Goal: Transaction & Acquisition: Purchase product/service

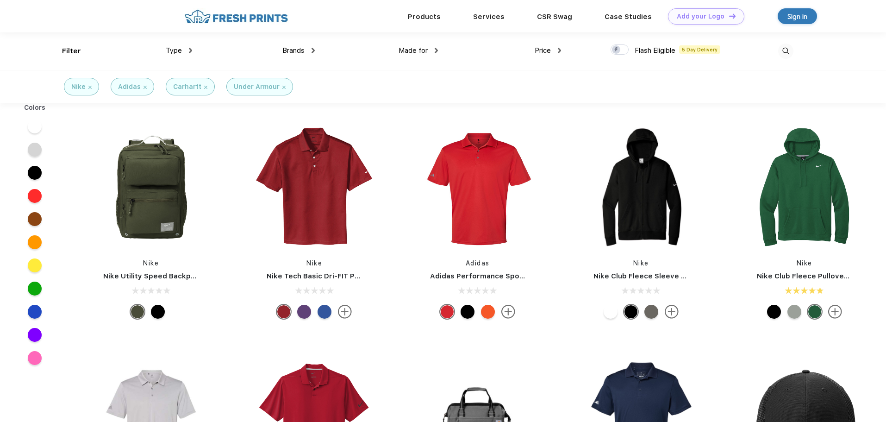
click at [175, 51] on span "Type" at bounding box center [174, 50] width 16 height 8
click at [190, 50] on img at bounding box center [190, 51] width 3 height 6
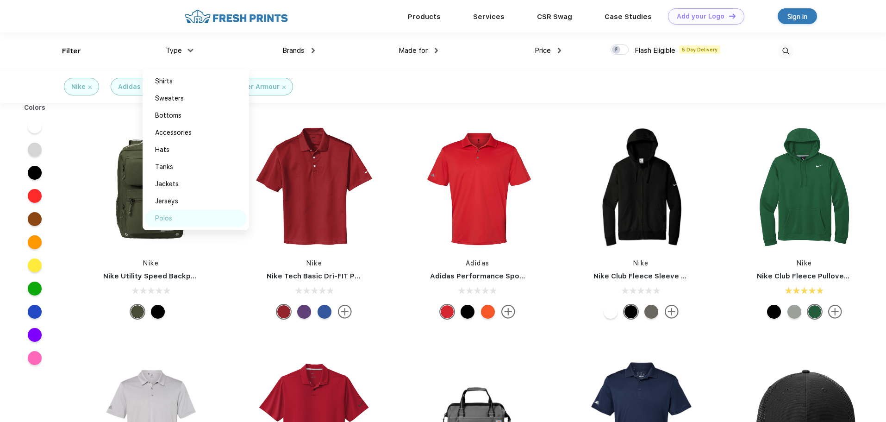
click at [175, 217] on div "Polos" at bounding box center [196, 218] width 102 height 17
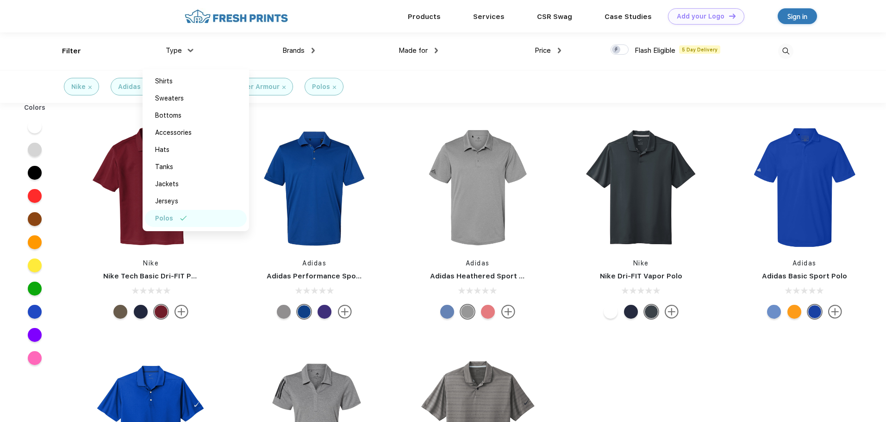
click at [417, 105] on div "Nike Nike Tech Basic Dri-FIT Polo Adidas Adidas Performance Sport Shirt Adidas …" at bounding box center [477, 362] width 817 height 518
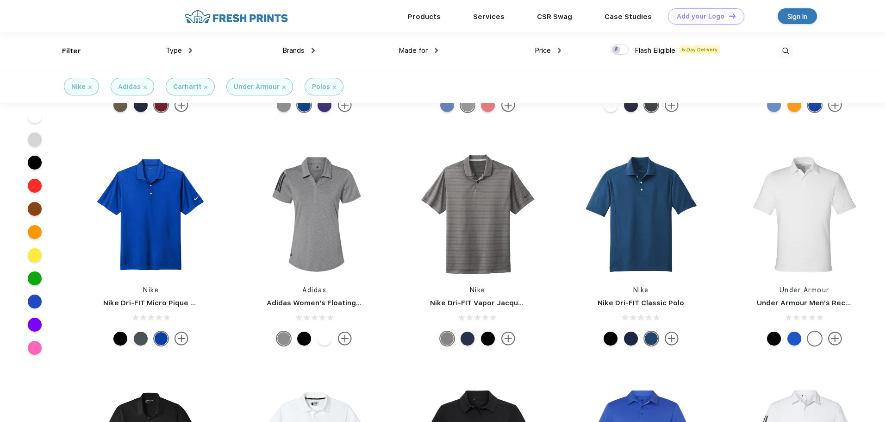
scroll to position [93, 0]
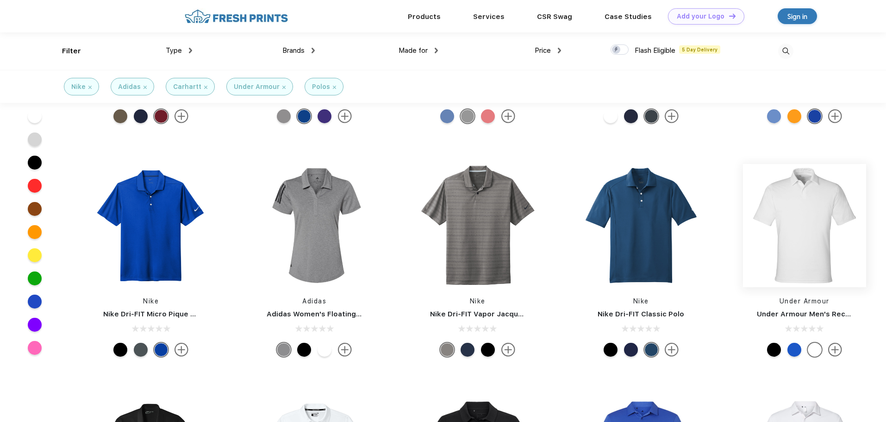
click at [773, 228] on img at bounding box center [804, 225] width 123 height 123
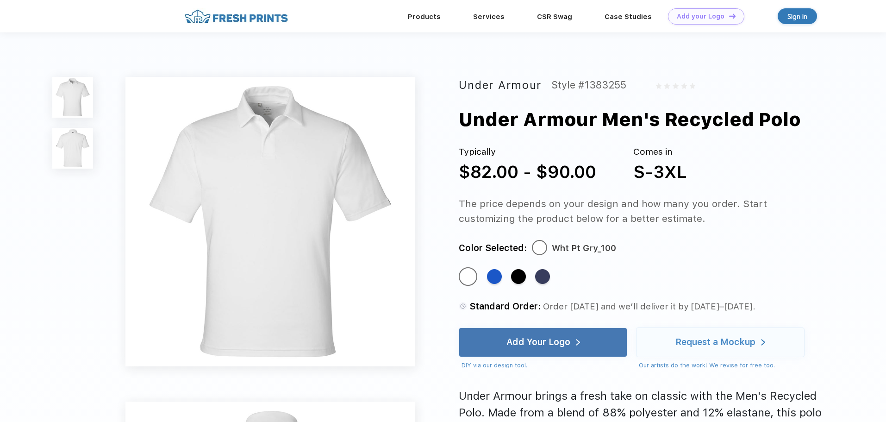
click at [81, 138] on img at bounding box center [72, 148] width 41 height 41
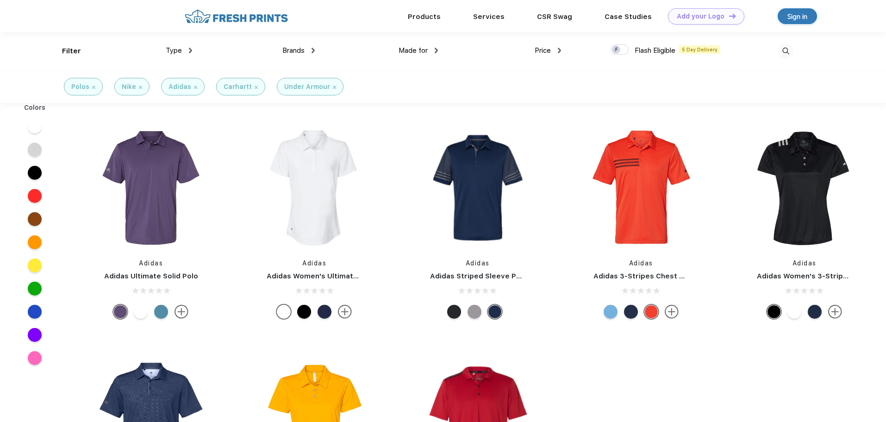
scroll to position [93, 0]
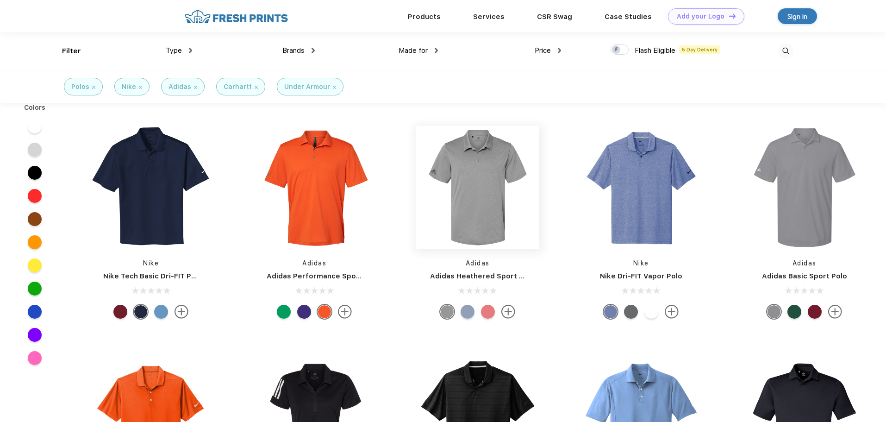
click at [447, 202] on img at bounding box center [477, 187] width 123 height 123
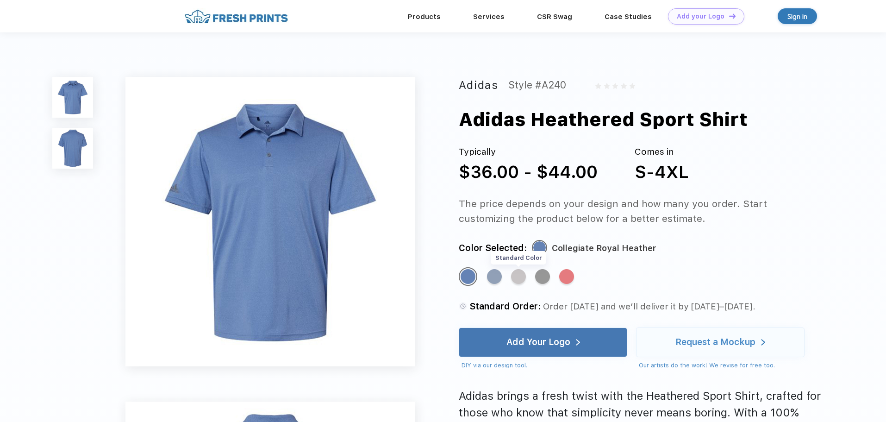
click at [514, 274] on div "Standard Color" at bounding box center [518, 276] width 15 height 15
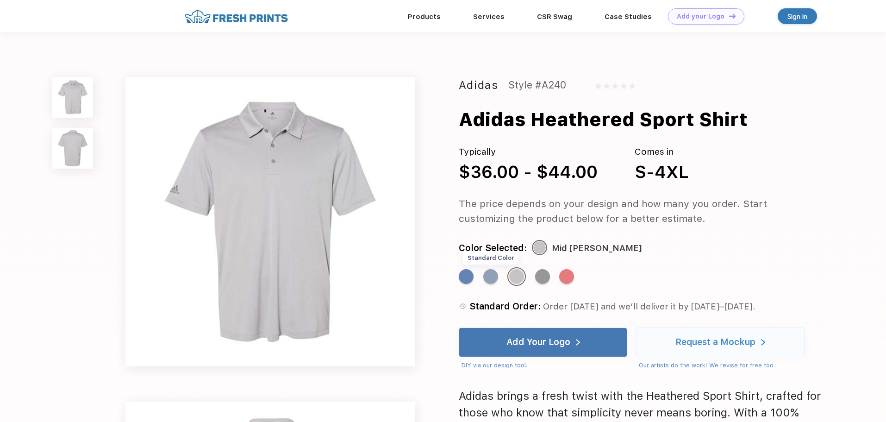
click at [491, 274] on div "Standard Color" at bounding box center [490, 276] width 15 height 15
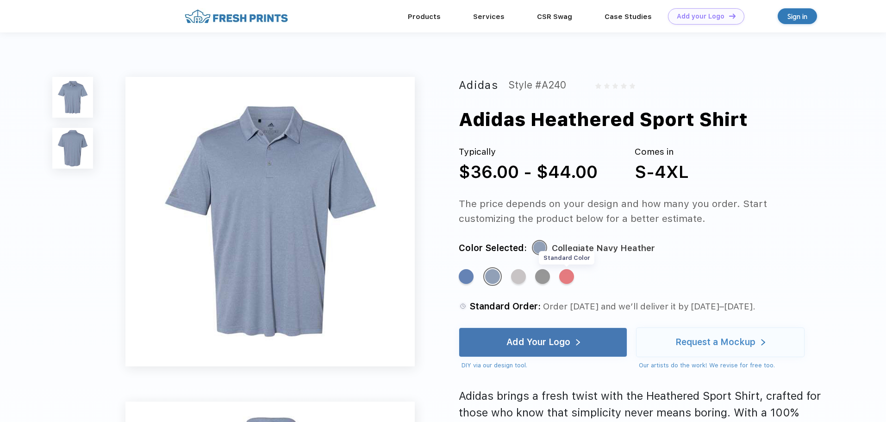
click at [568, 280] on div "Standard Color" at bounding box center [566, 276] width 15 height 15
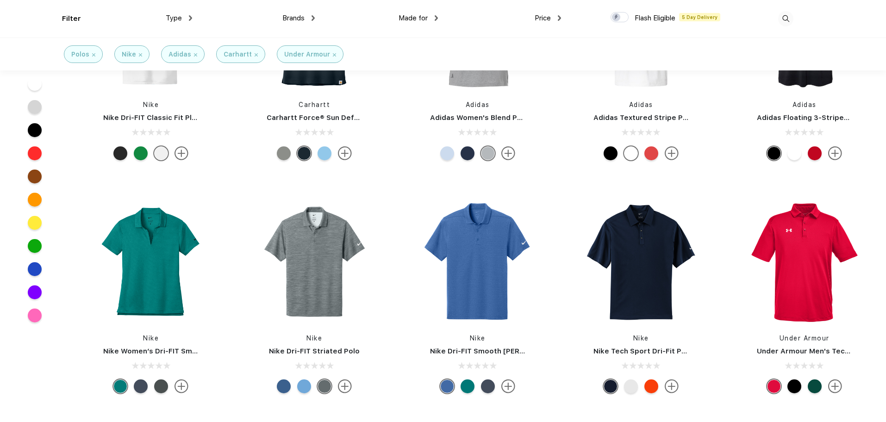
scroll to position [555, 0]
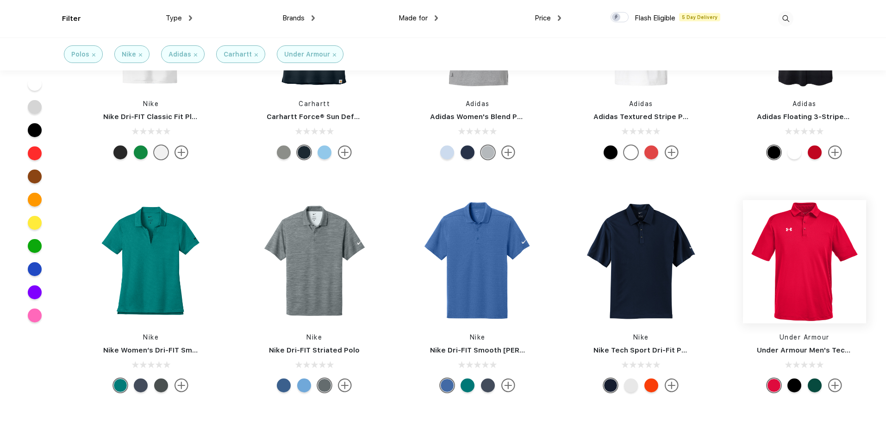
click at [810, 259] on img at bounding box center [804, 261] width 123 height 123
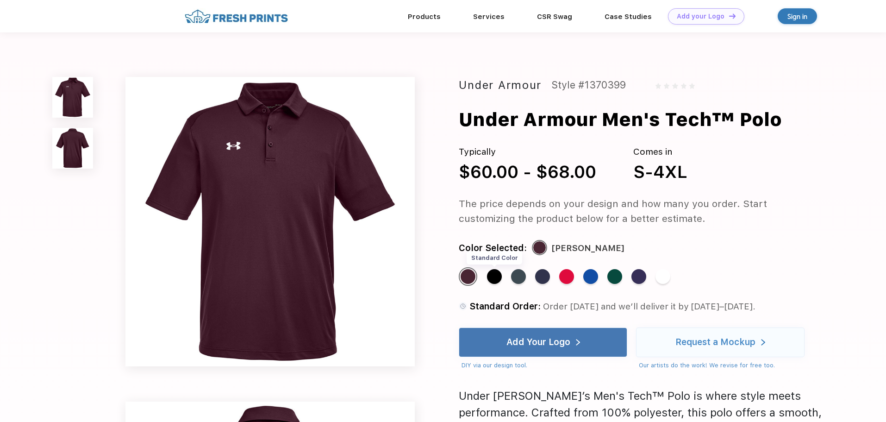
click at [492, 274] on div "Standard Color" at bounding box center [494, 276] width 15 height 15
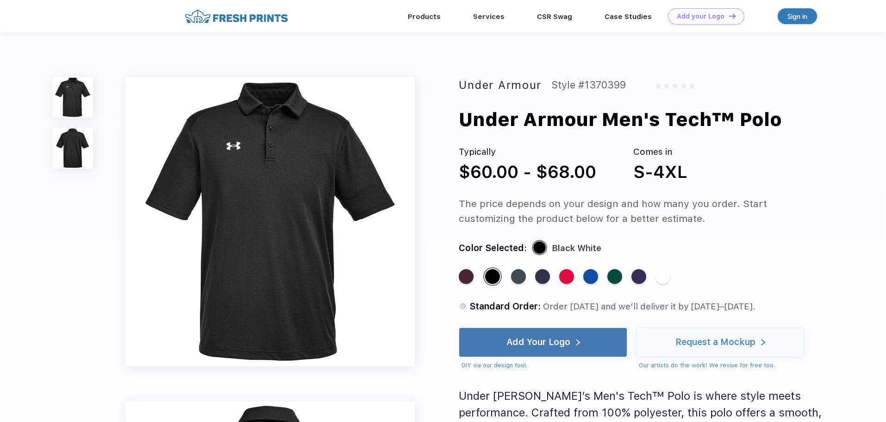
click at [78, 134] on img at bounding box center [72, 148] width 41 height 41
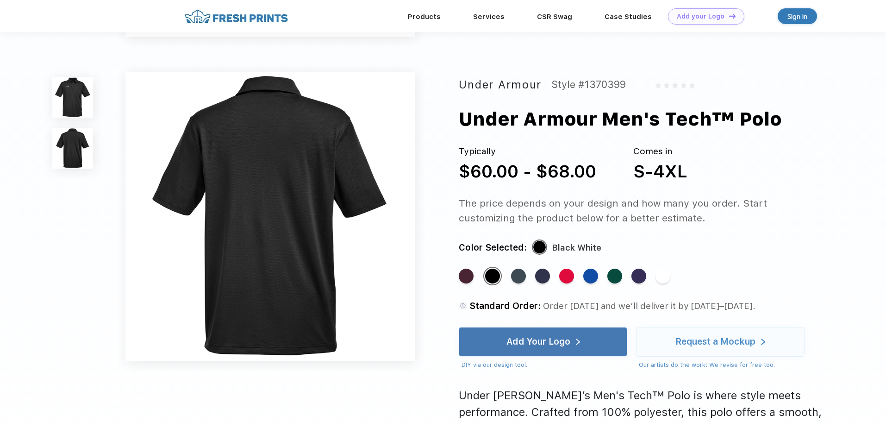
scroll to position [306, 0]
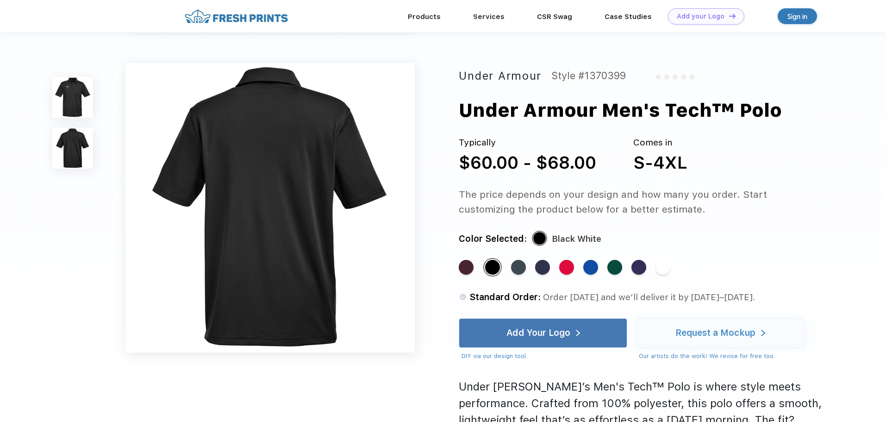
click at [74, 107] on img at bounding box center [72, 97] width 41 height 41
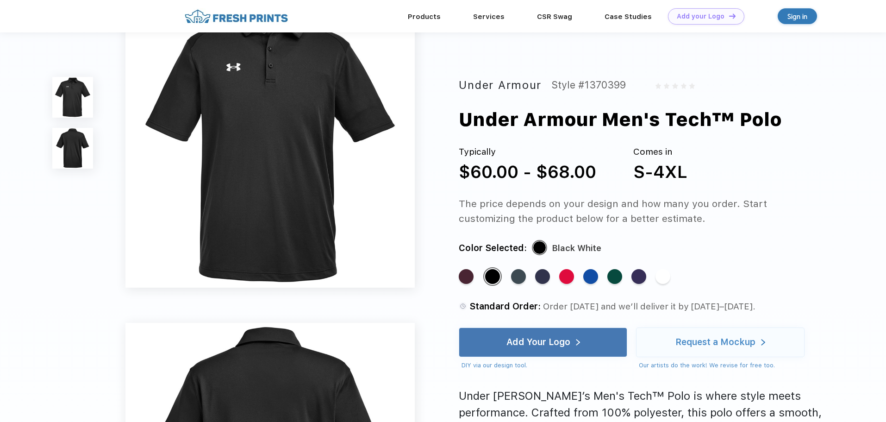
scroll to position [0, 0]
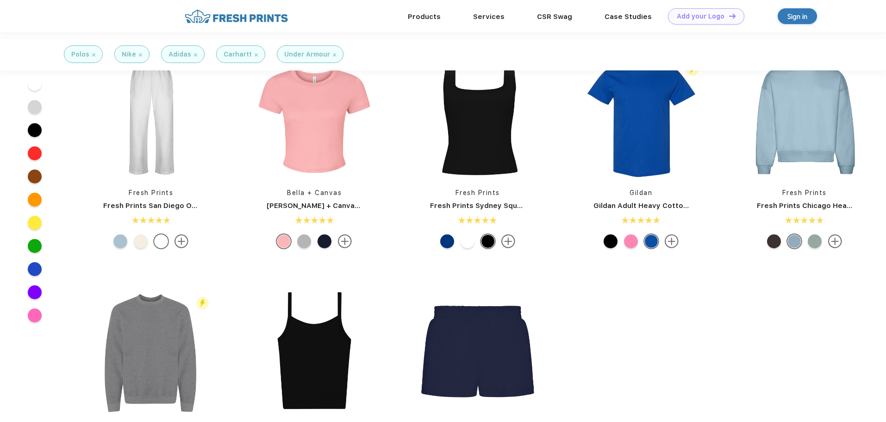
scroll to position [353, 0]
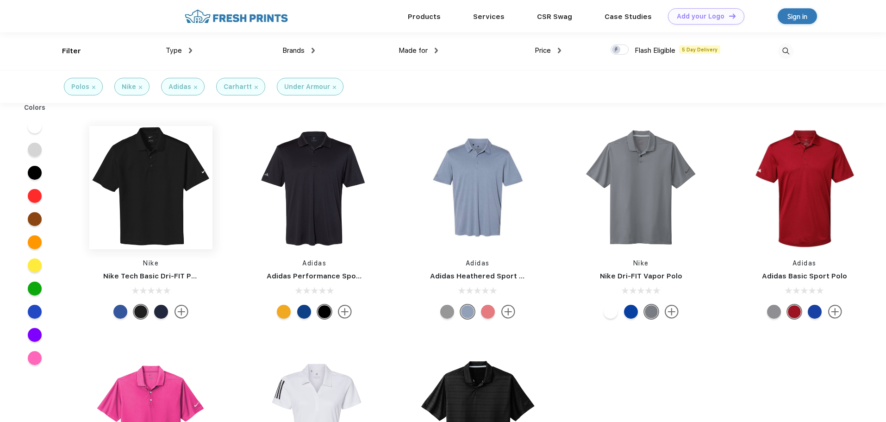
click at [185, 195] on img at bounding box center [150, 187] width 123 height 123
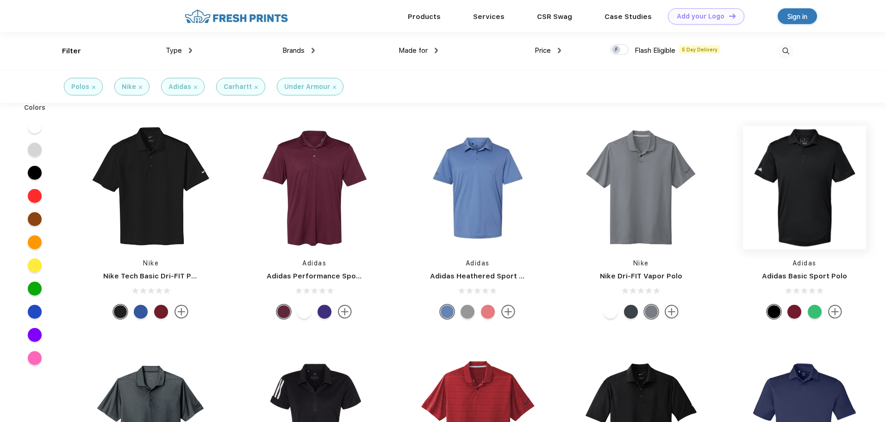
click at [802, 179] on img at bounding box center [804, 187] width 123 height 123
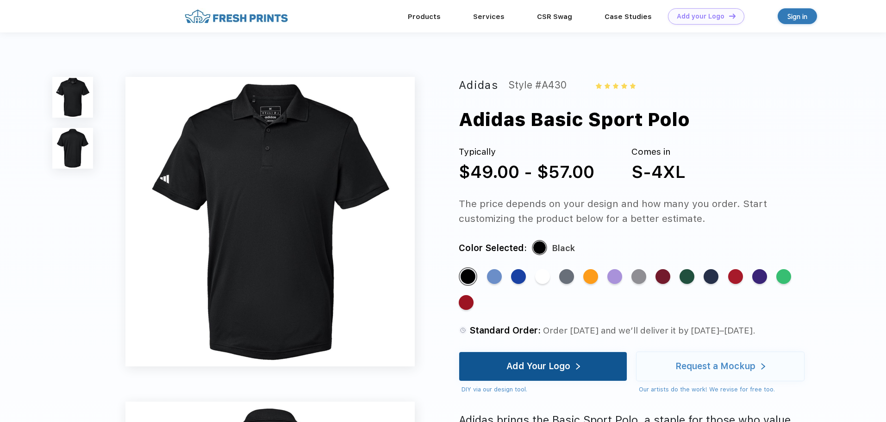
click at [602, 365] on div "Add Your Logo" at bounding box center [543, 366] width 168 height 30
